Goal: Find specific page/section: Find specific page/section

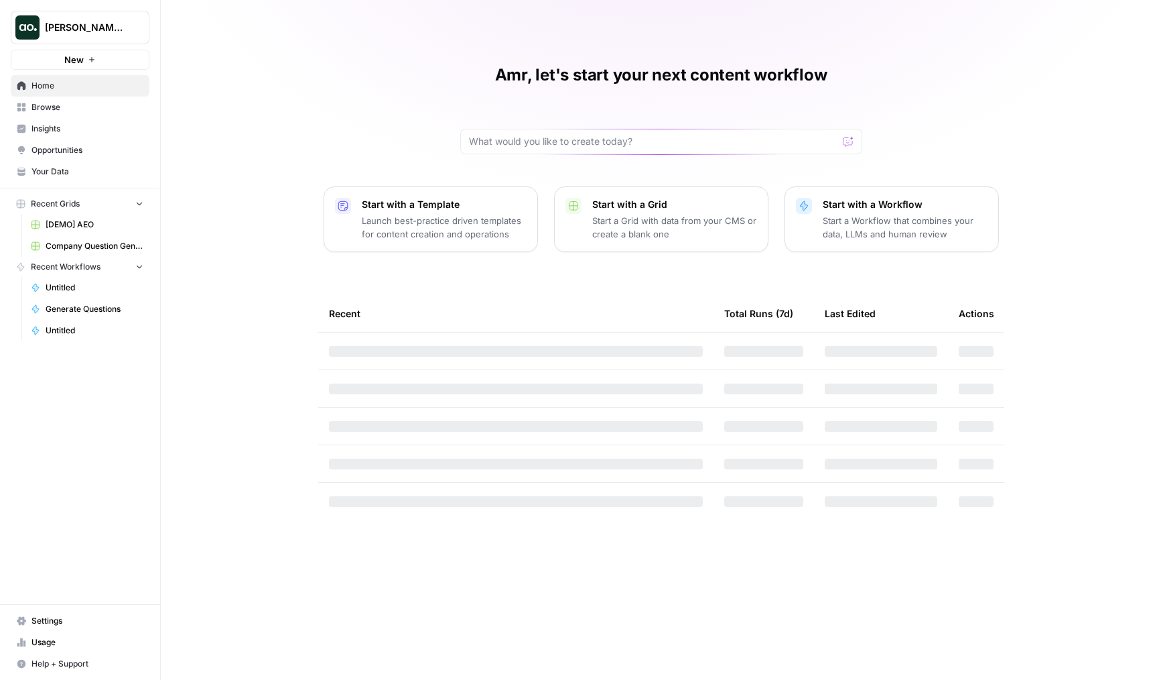
click at [129, 23] on div "[PERSON_NAME] Test" at bounding box center [95, 27] width 100 height 13
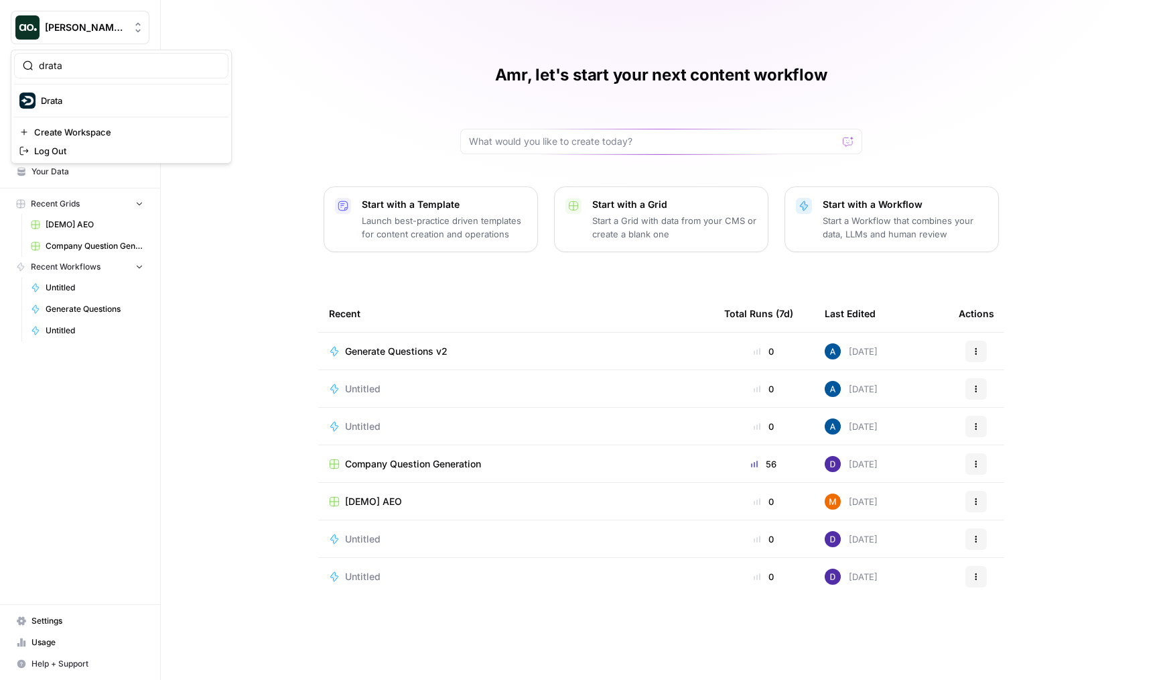
type input "drata"
click at [126, 100] on span "Drata" at bounding box center [129, 100] width 177 height 13
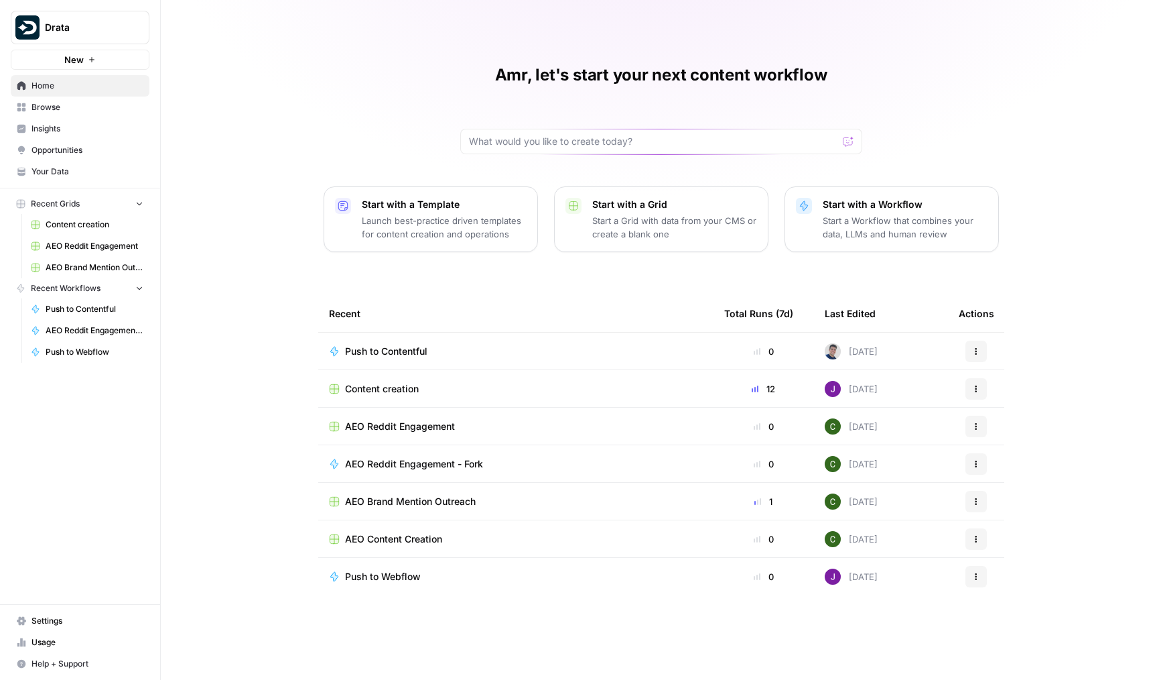
click at [50, 116] on link "Browse" at bounding box center [80, 107] width 139 height 21
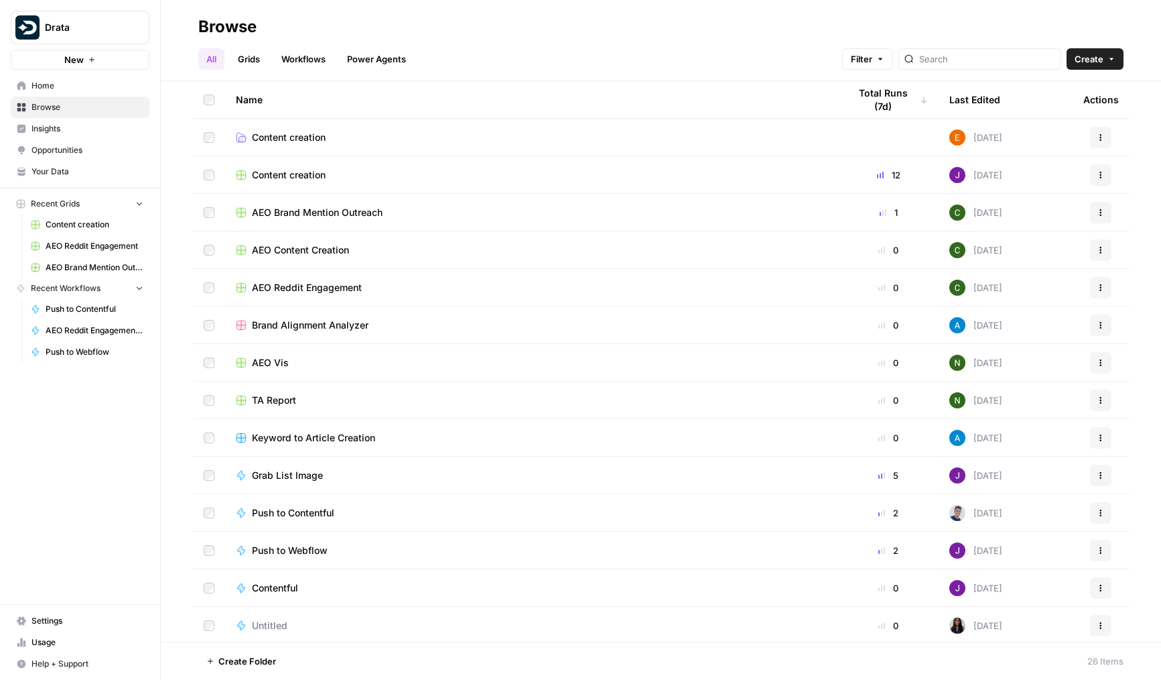
click at [397, 0] on header "Browse All Grids Workflows Power Agents Filter Create" at bounding box center [661, 40] width 1001 height 81
